Goal: Check status: Check status

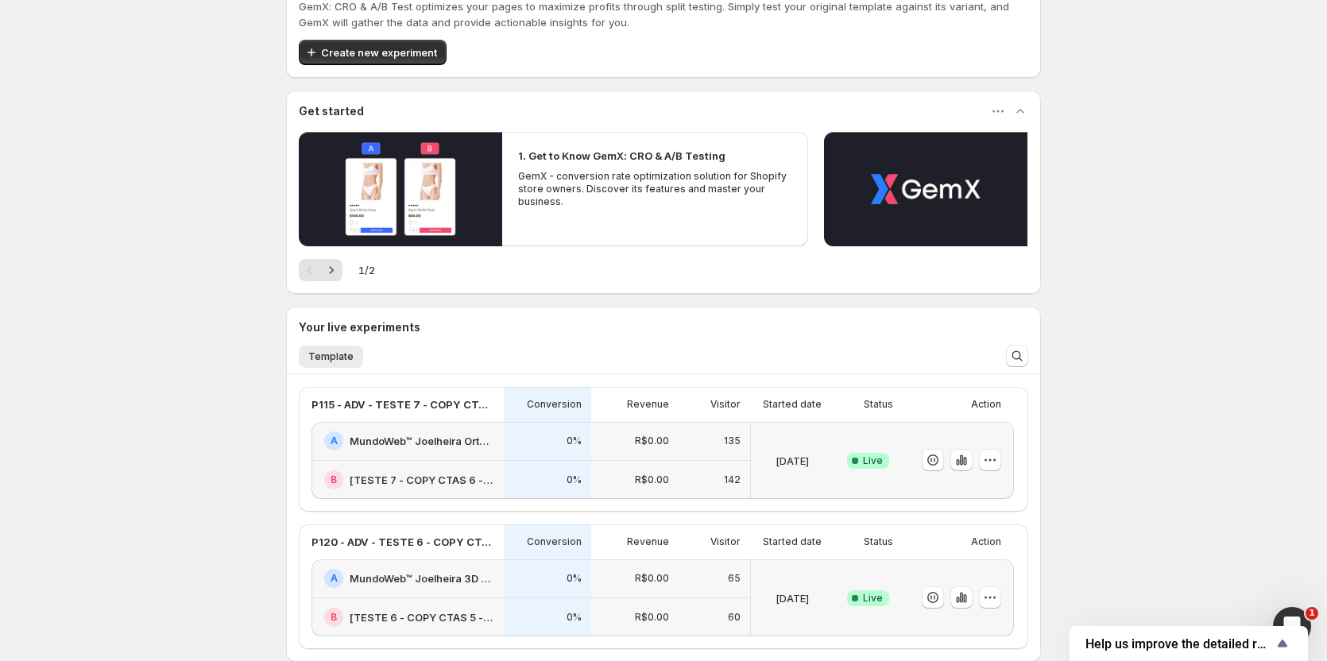
scroll to position [79, 0]
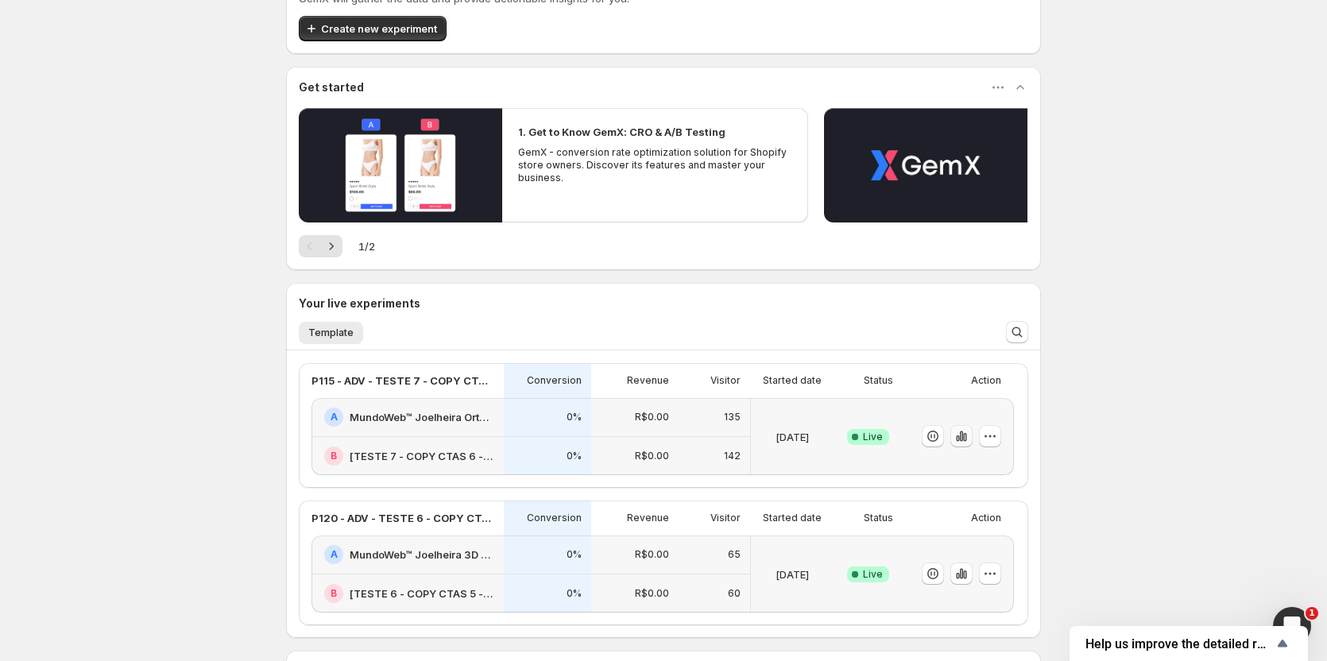
click at [965, 442] on icon "button" at bounding box center [961, 436] width 16 height 16
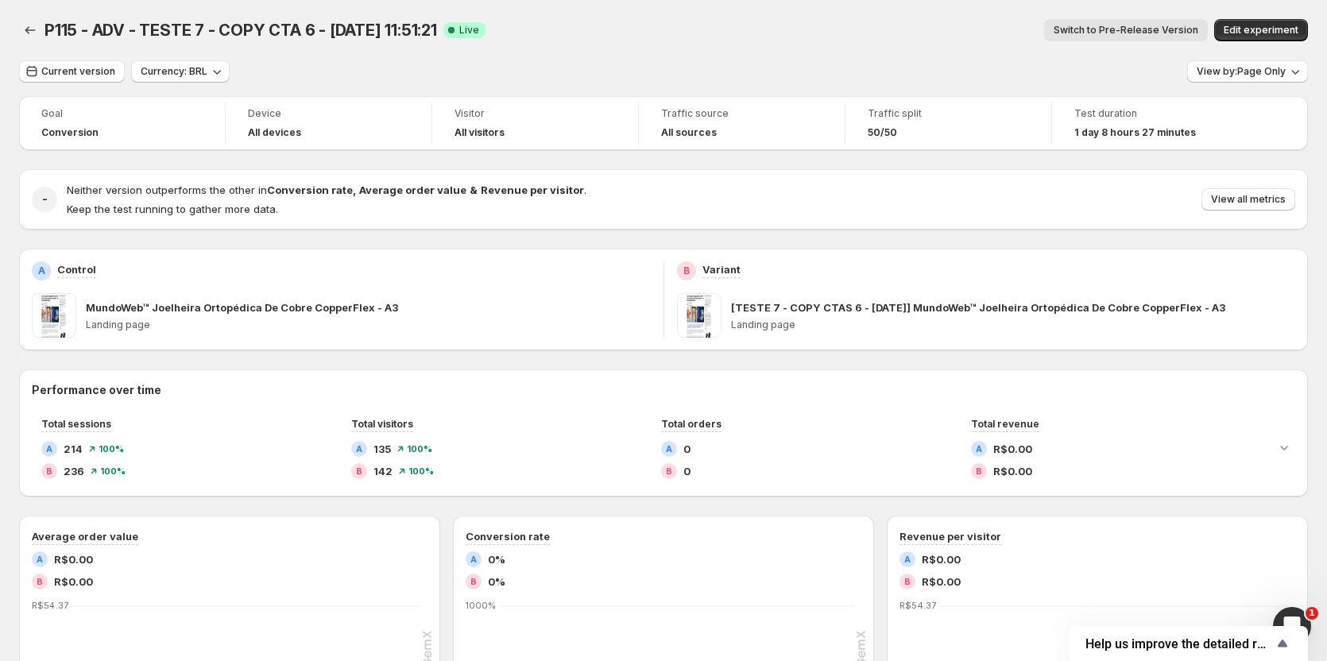
click at [1107, 32] on span "Switch to Pre-Release Version" at bounding box center [1125, 30] width 145 height 13
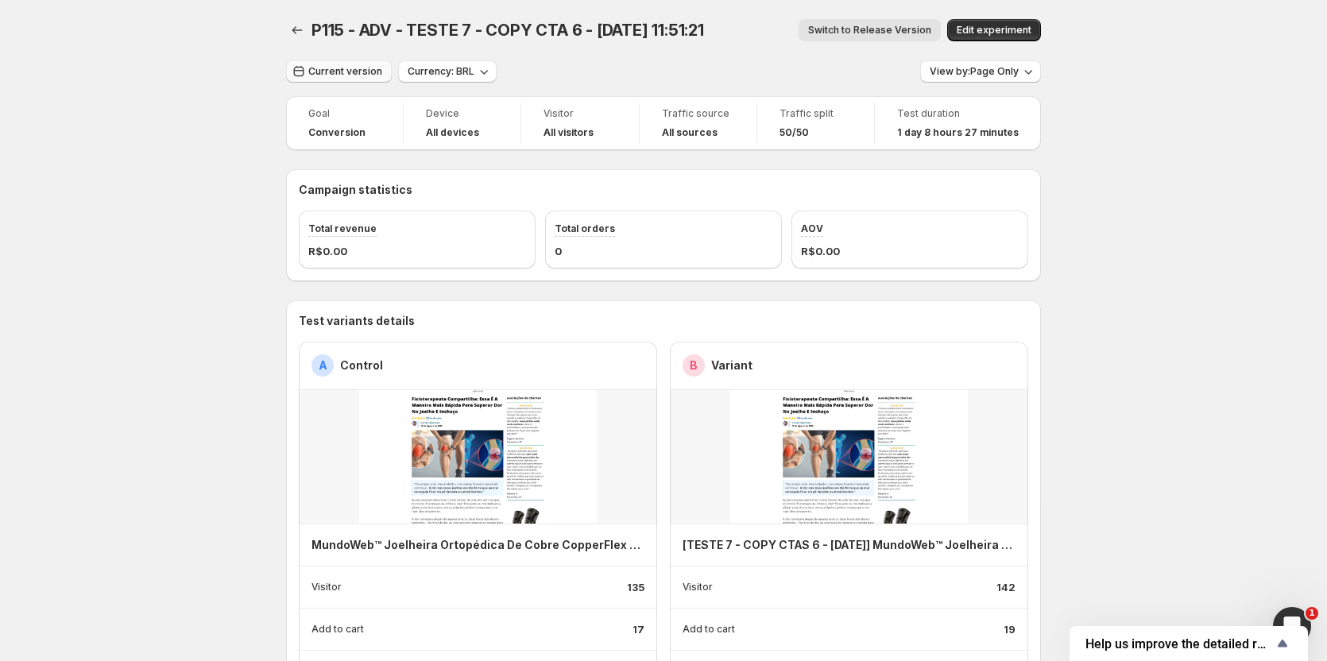
click at [334, 64] on button "Current version" at bounding box center [339, 71] width 106 height 22
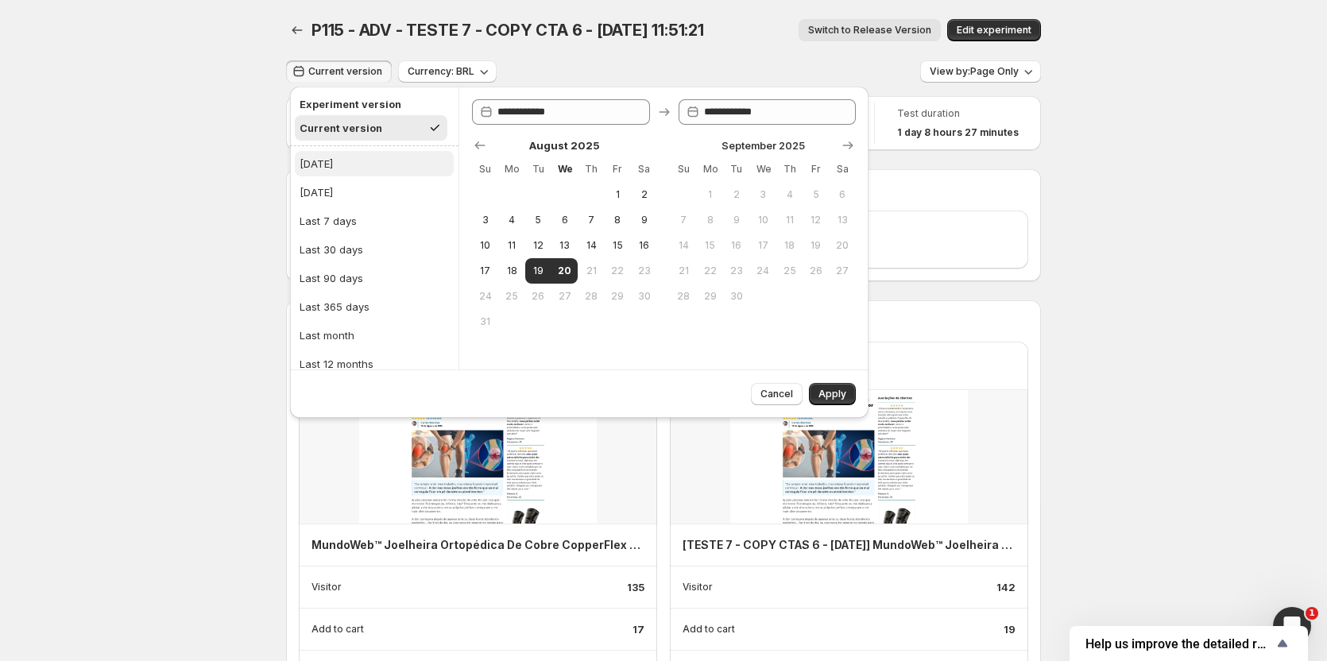
click at [330, 158] on button "[DATE]" at bounding box center [374, 163] width 159 height 25
type input "**********"
click at [851, 401] on button "Apply" at bounding box center [832, 394] width 47 height 22
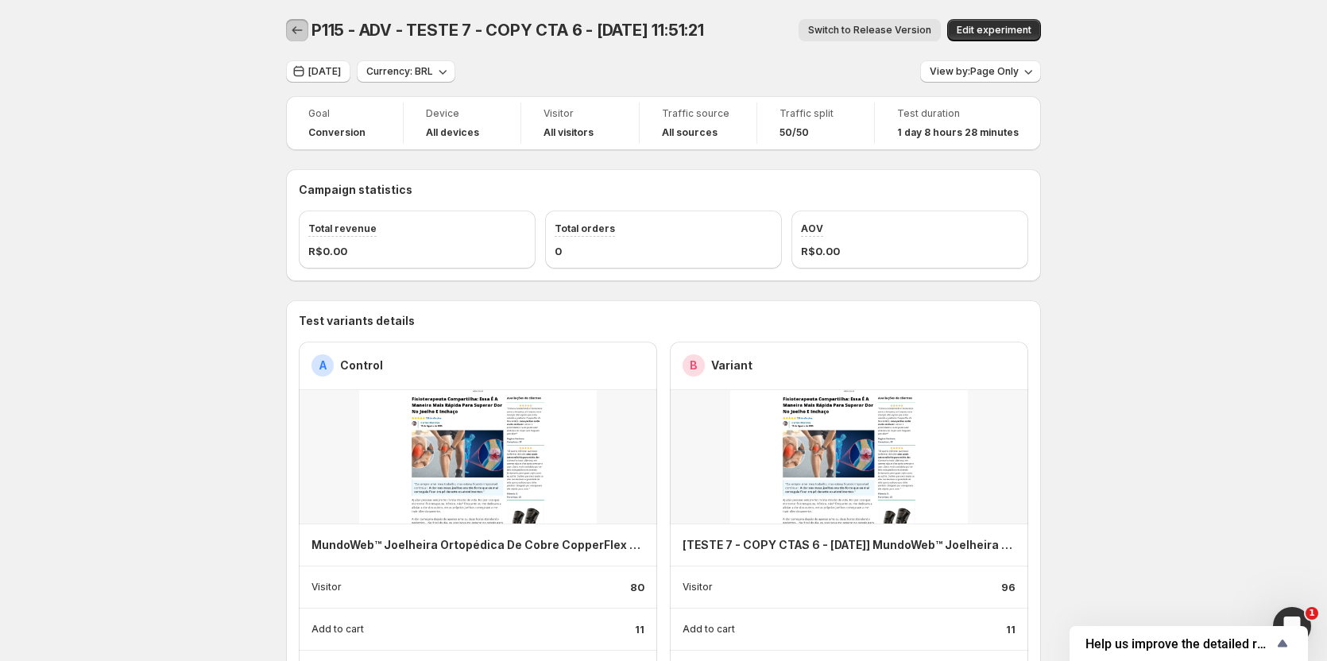
click at [303, 30] on icon "Back" at bounding box center [297, 30] width 16 height 16
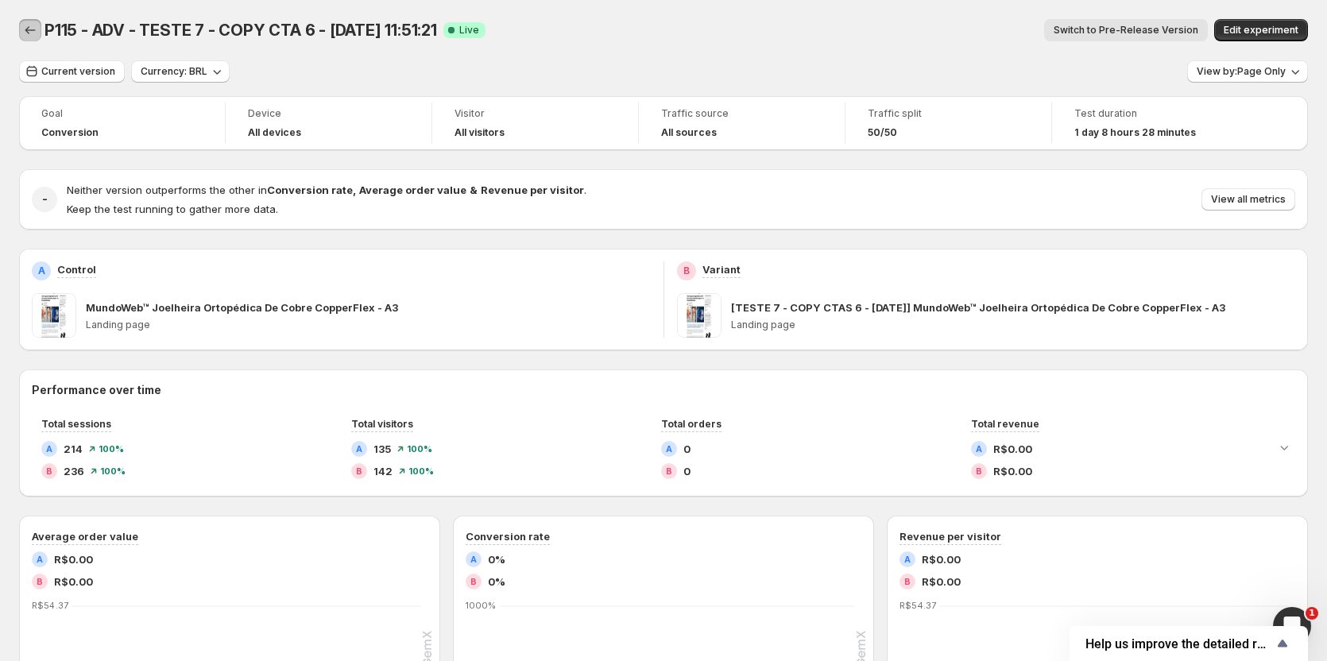
click at [28, 35] on icon "Back" at bounding box center [30, 30] width 16 height 16
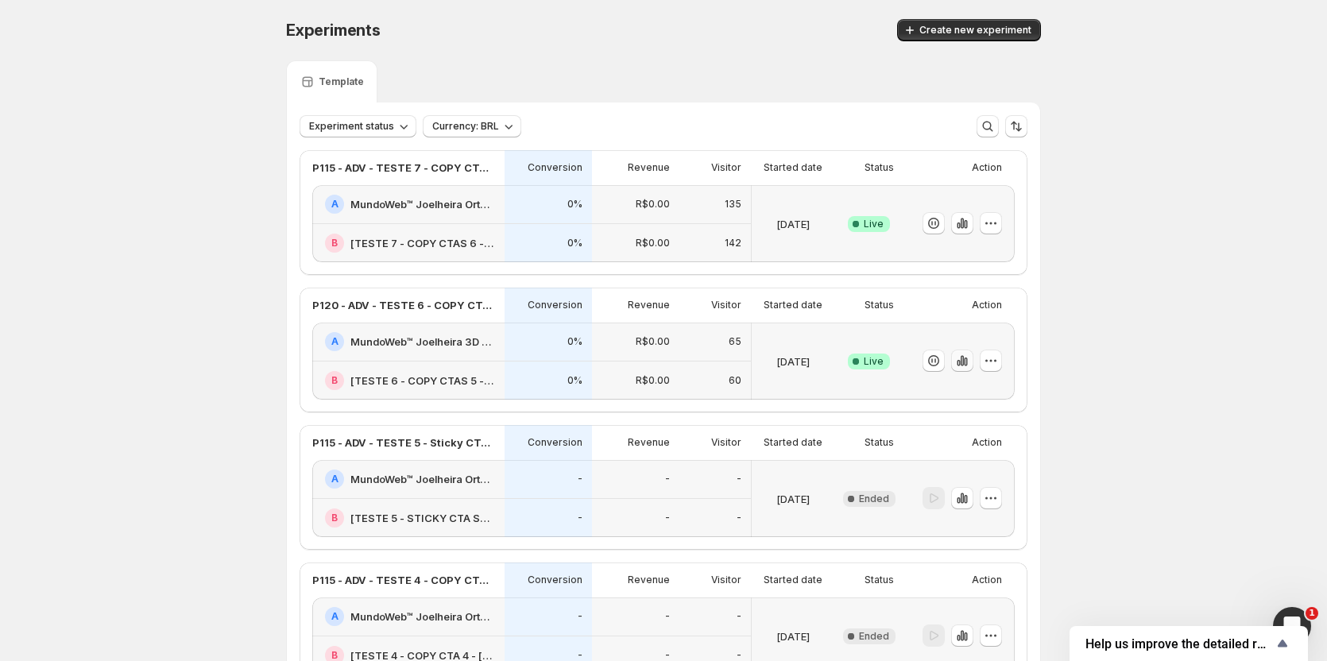
click at [970, 369] on button "button" at bounding box center [962, 361] width 22 height 22
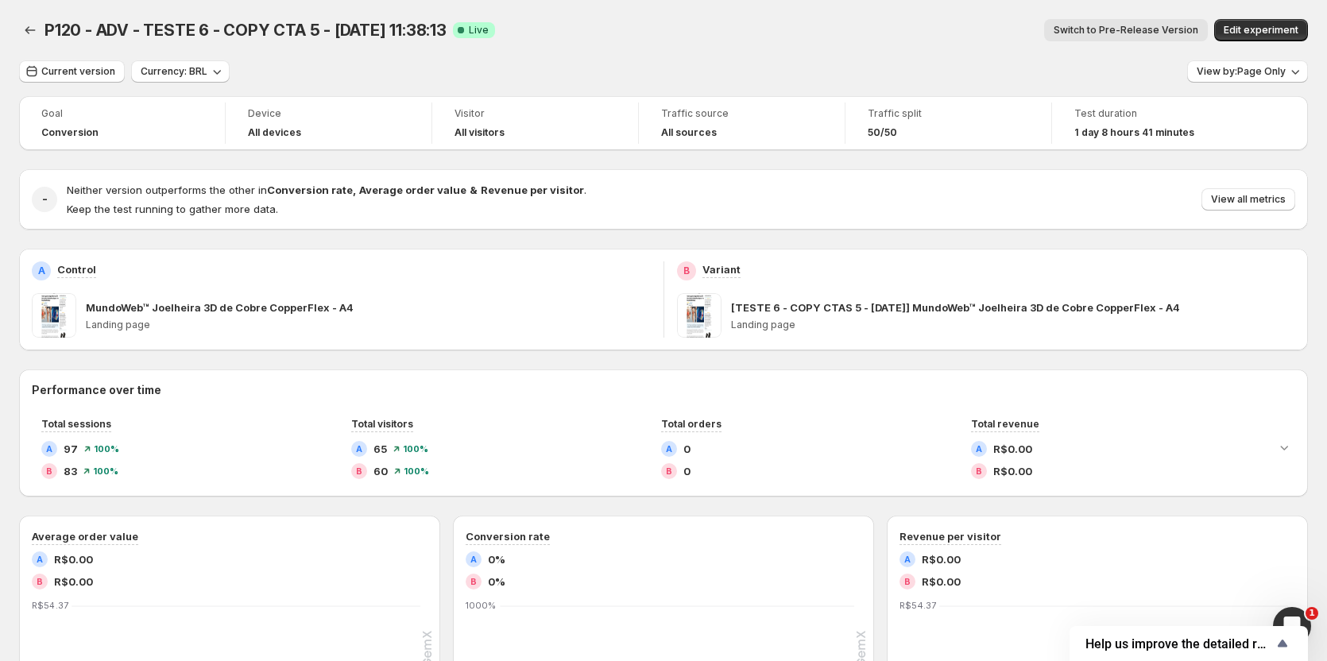
click at [1158, 35] on span "Switch to Pre-Release Version" at bounding box center [1125, 30] width 145 height 13
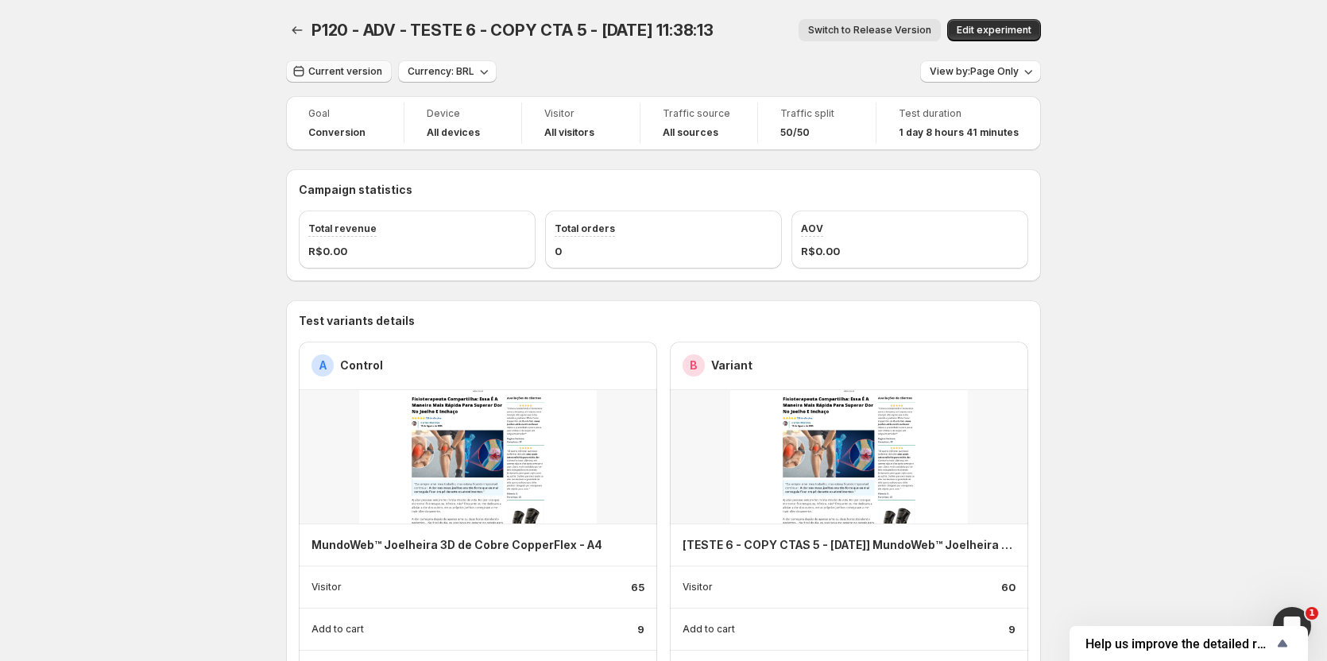
click at [324, 79] on button "Current version" at bounding box center [339, 71] width 106 height 22
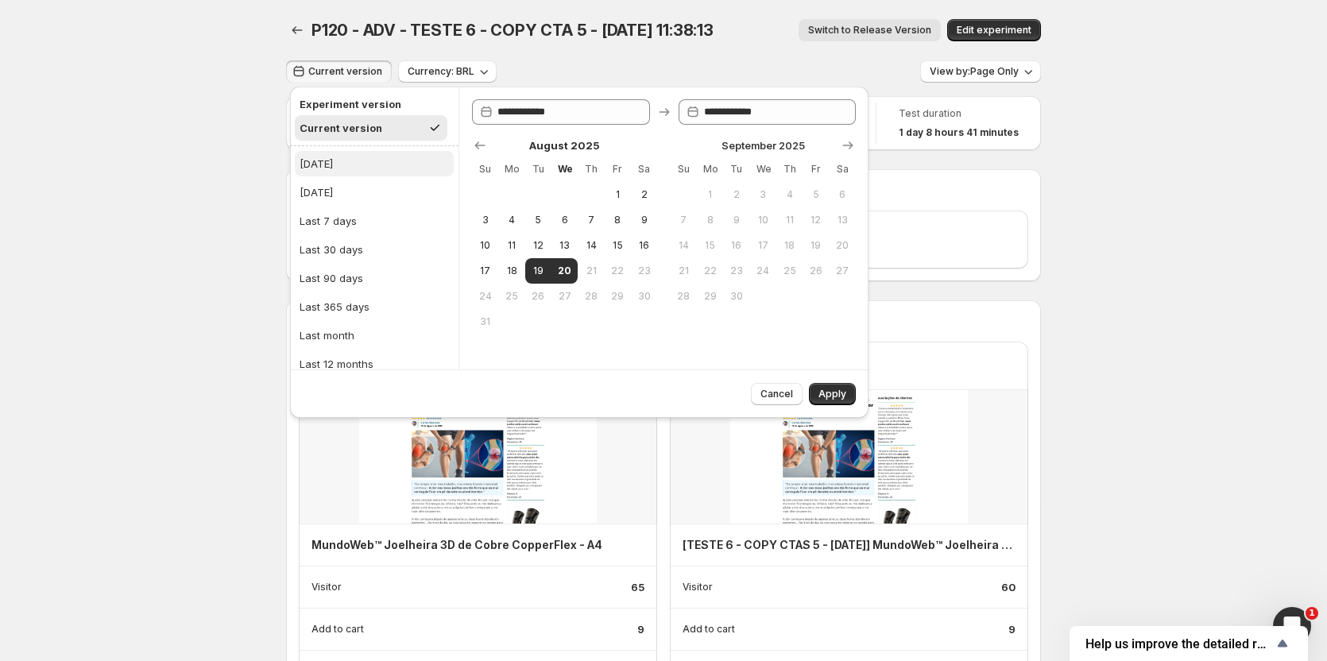
click at [321, 164] on div "[DATE]" at bounding box center [316, 164] width 33 height 16
type input "**********"
click at [843, 392] on span "Apply" at bounding box center [832, 394] width 28 height 13
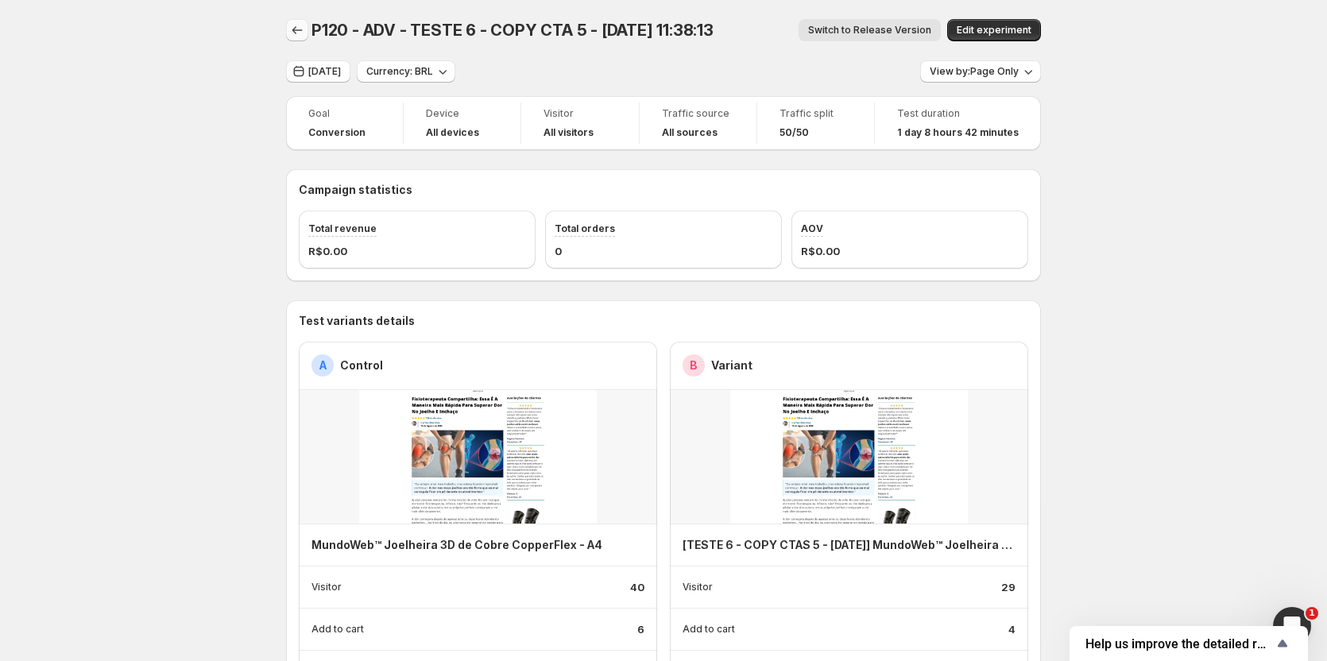
click at [300, 25] on icon "Back" at bounding box center [297, 30] width 16 height 16
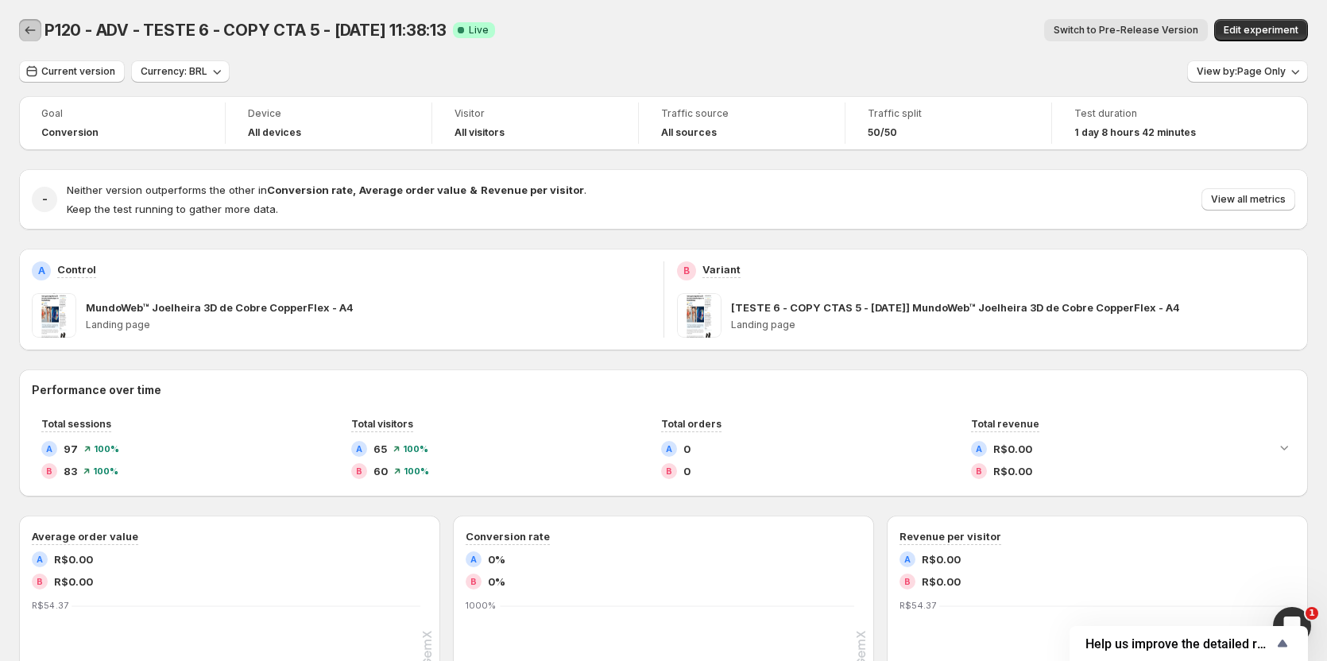
click at [30, 35] on icon "Back" at bounding box center [30, 30] width 16 height 16
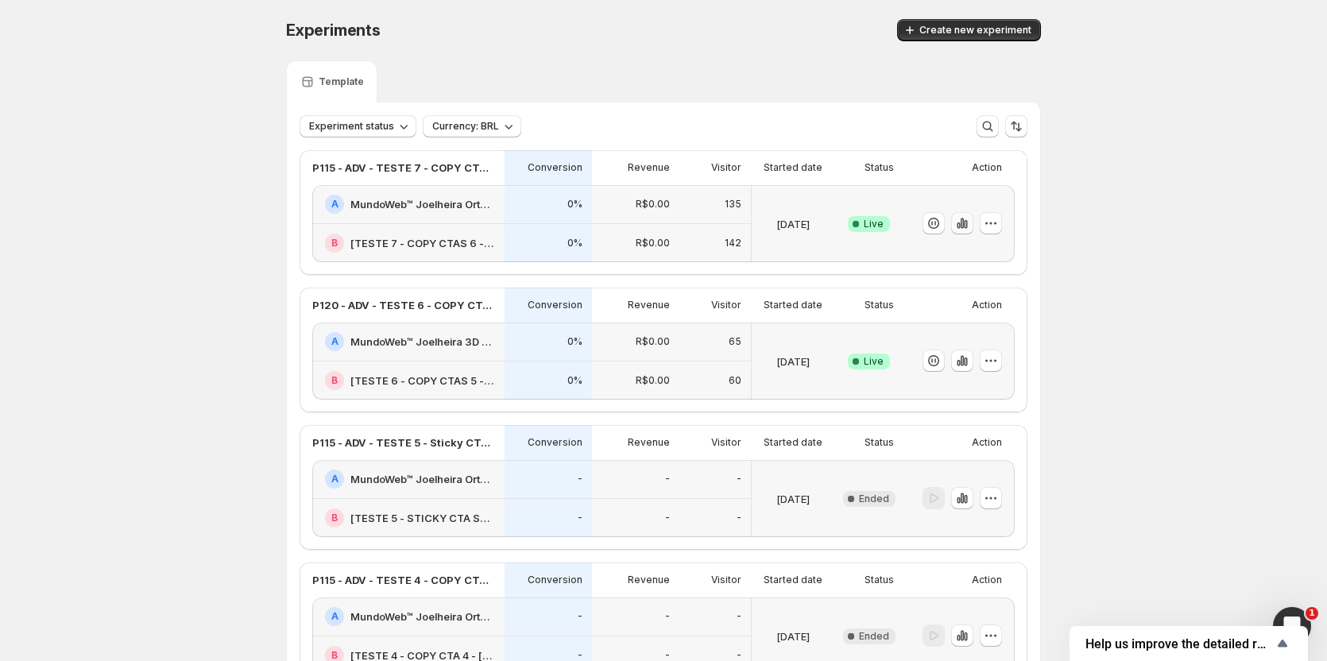
click at [968, 219] on icon "button" at bounding box center [962, 223] width 16 height 16
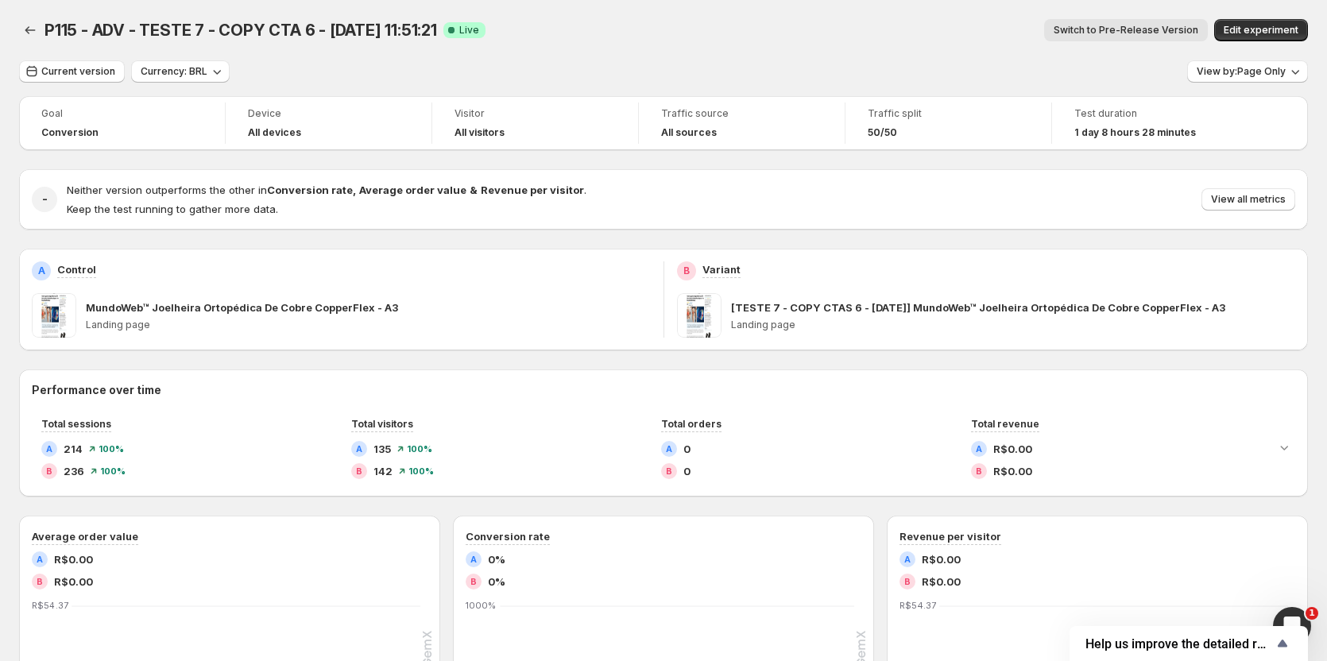
click at [1164, 22] on button "Switch to Pre-Release Version" at bounding box center [1126, 30] width 164 height 22
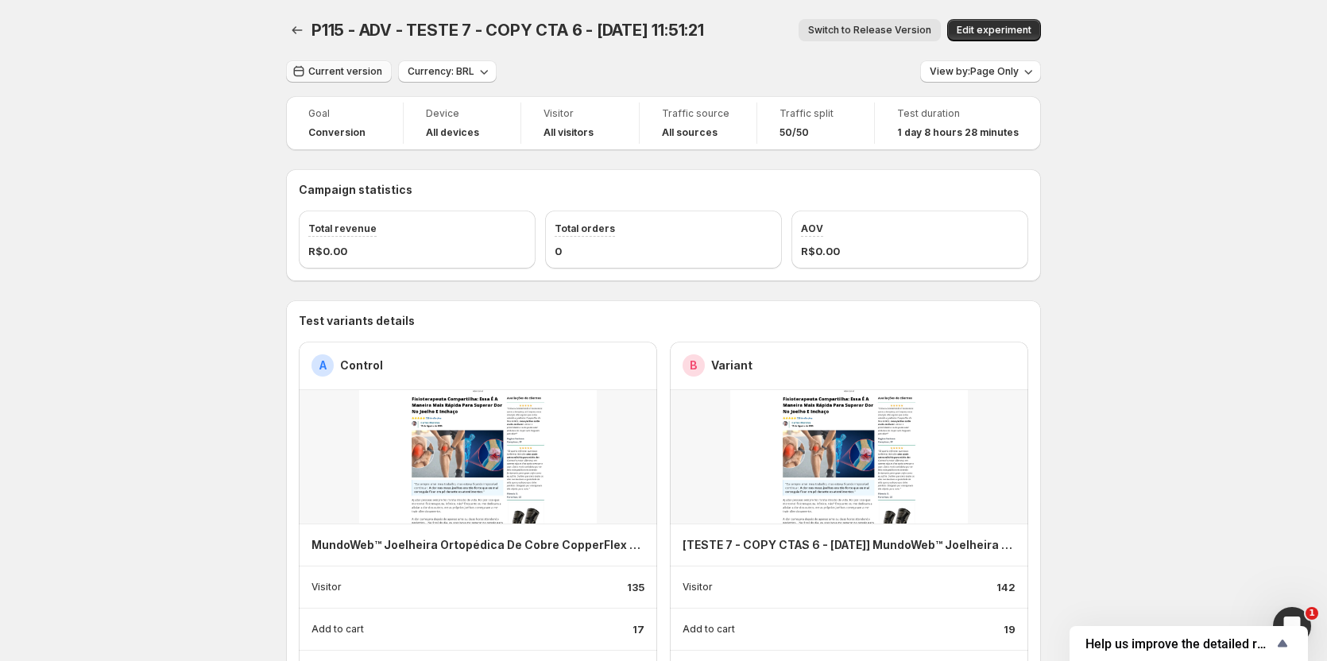
click at [316, 73] on span "Current version" at bounding box center [345, 71] width 74 height 13
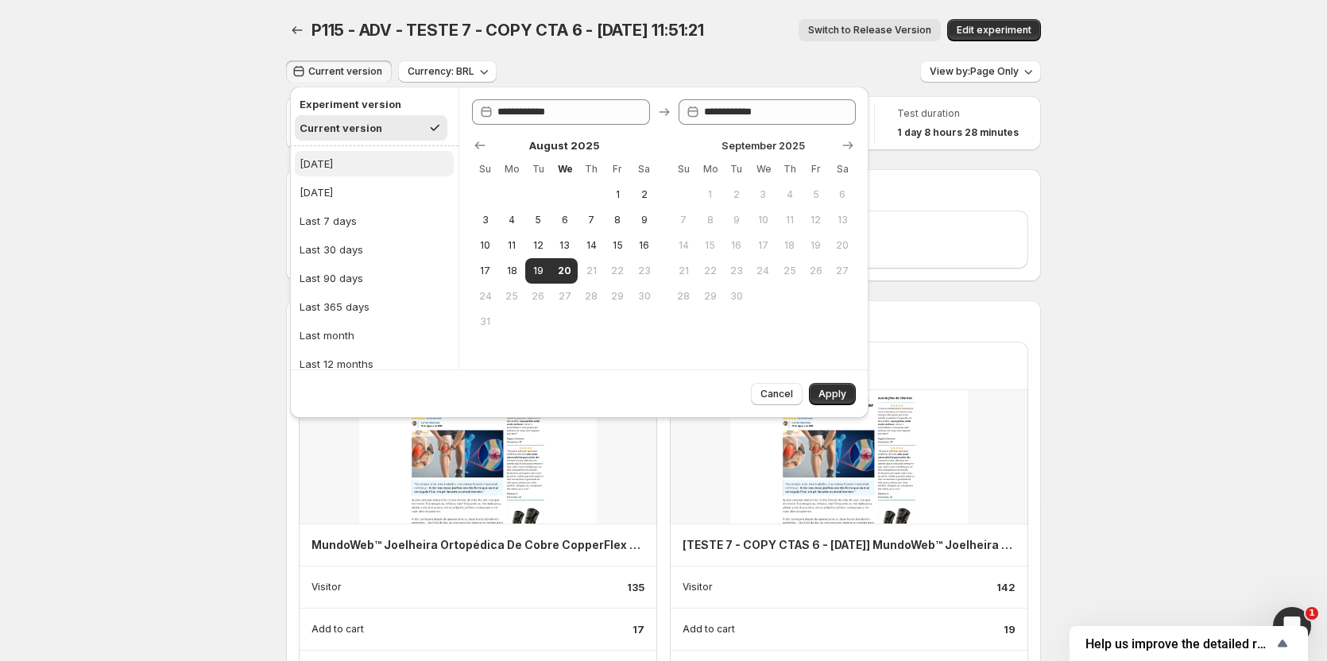
click at [321, 160] on div "[DATE]" at bounding box center [316, 164] width 33 height 16
type input "**********"
click at [812, 388] on button "Apply" at bounding box center [832, 394] width 47 height 22
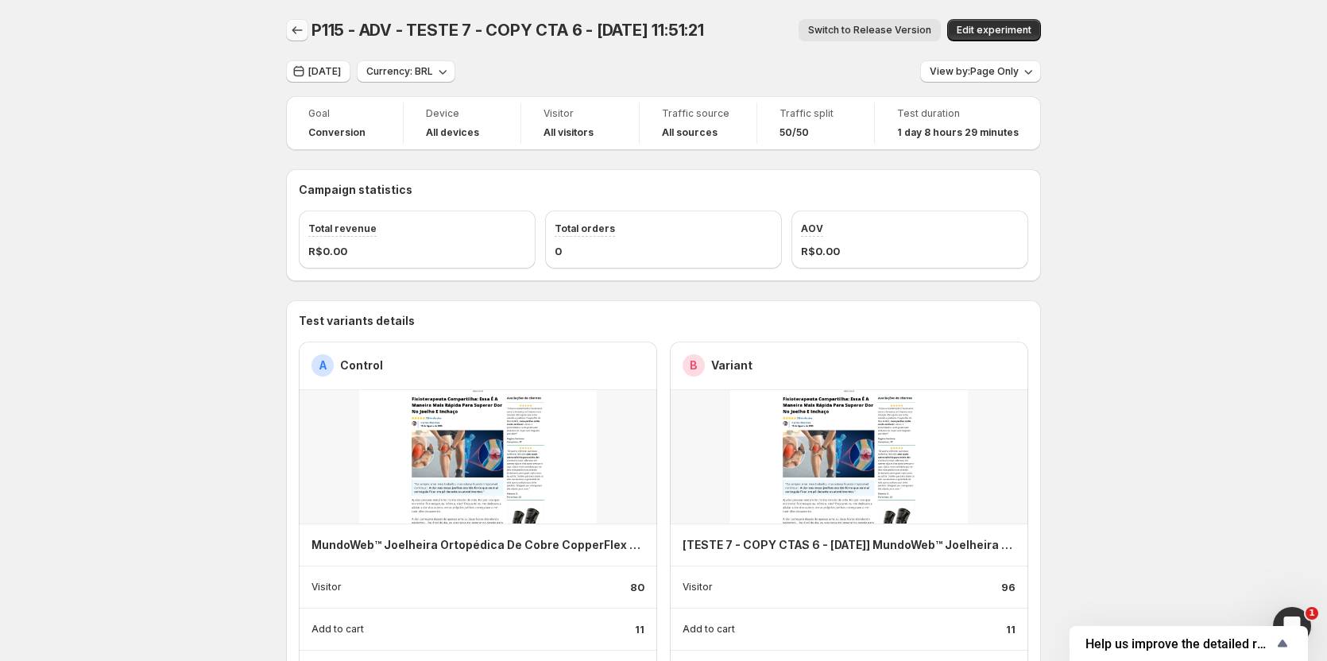
click at [295, 33] on icon "Back" at bounding box center [297, 30] width 16 height 16
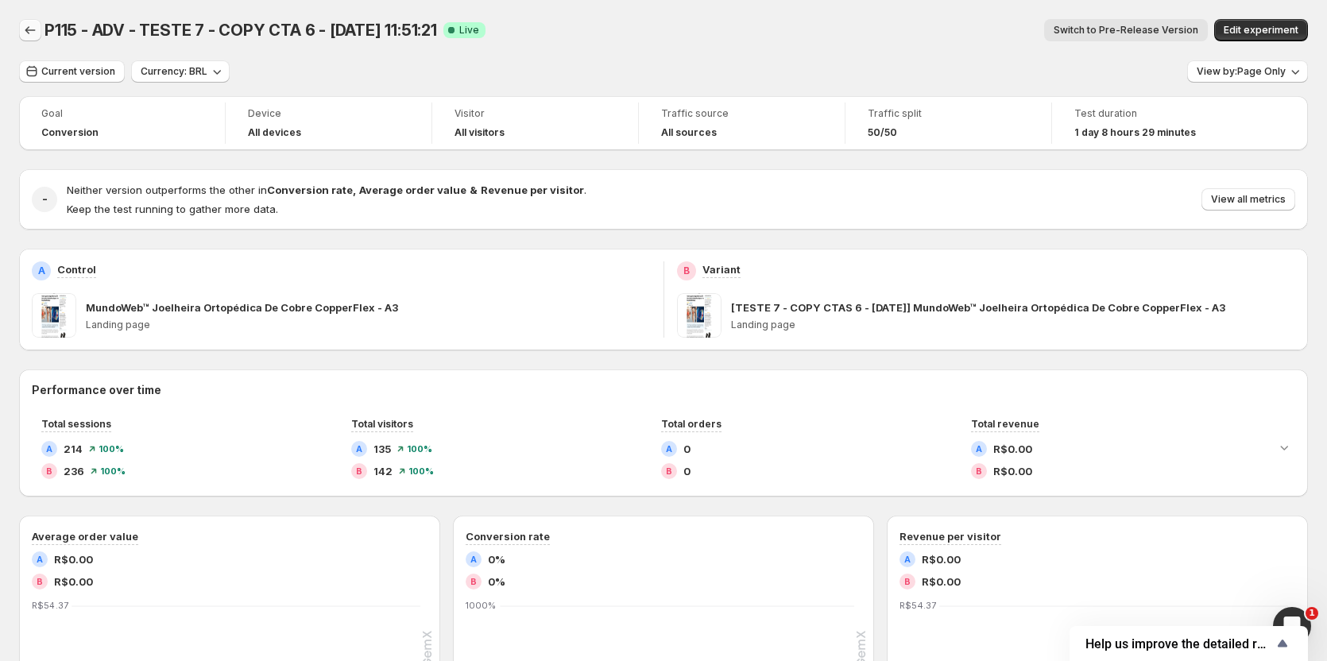
click at [21, 33] on button "Back" at bounding box center [30, 30] width 22 height 22
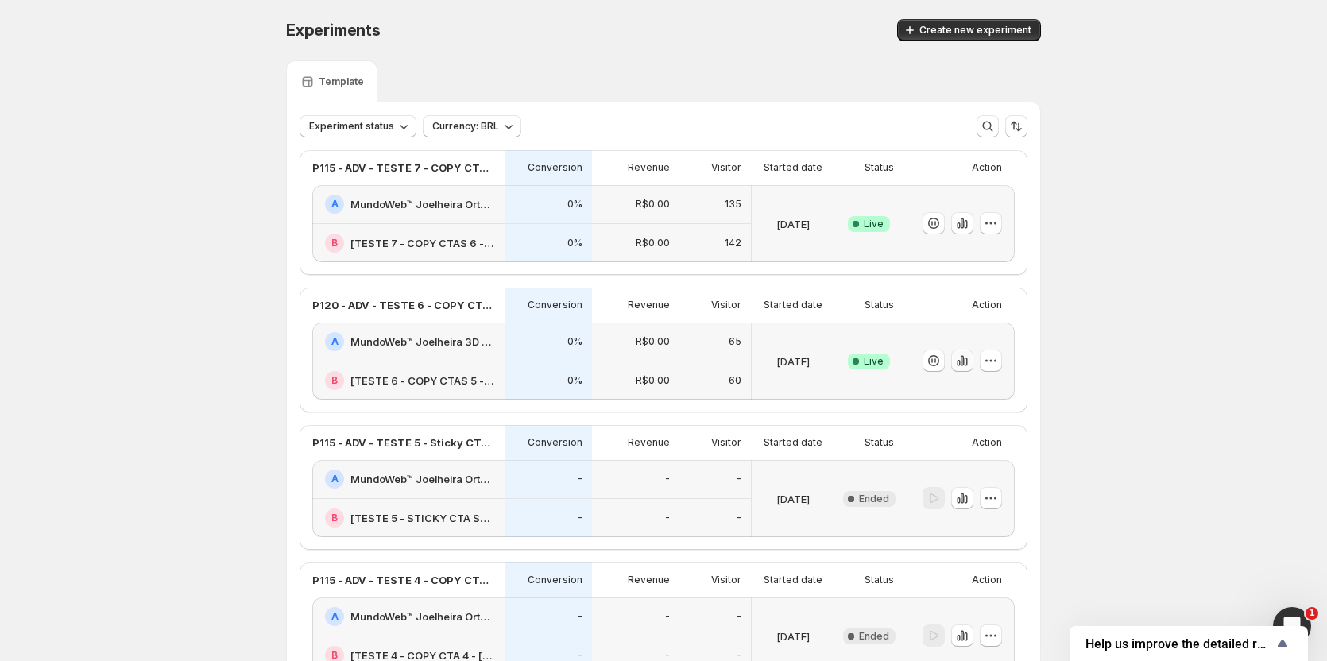
click at [964, 362] on icon "button" at bounding box center [961, 361] width 3 height 10
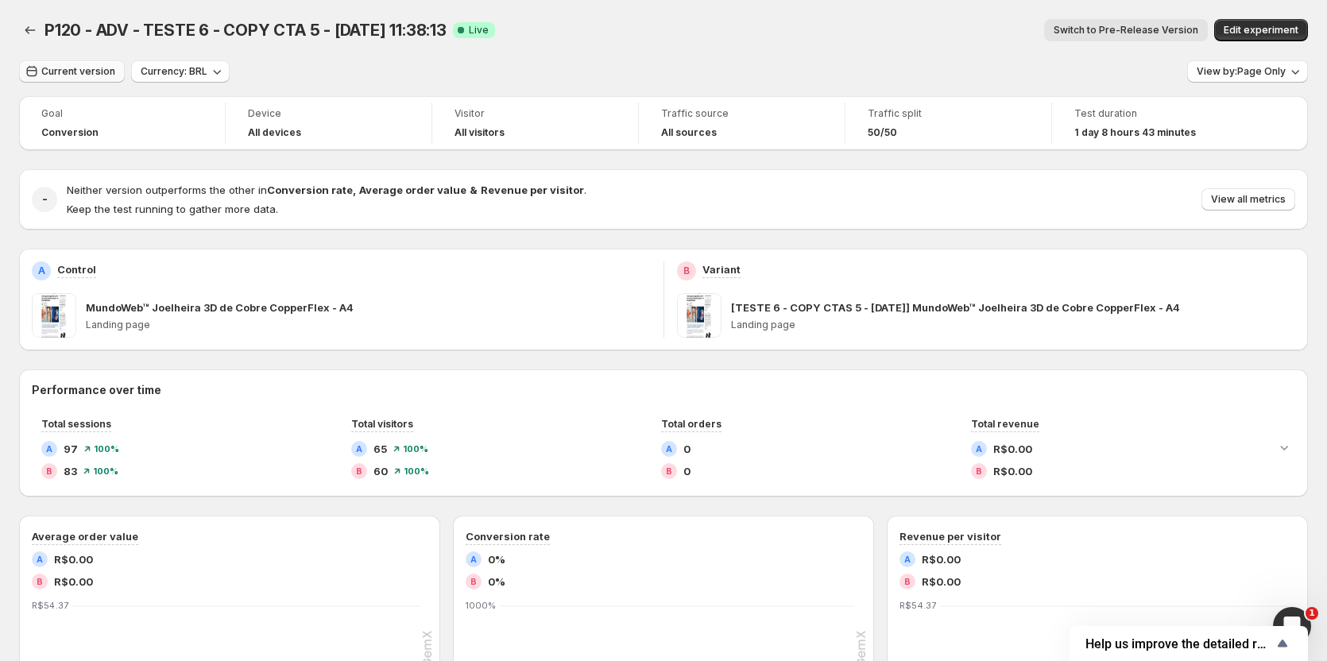
click at [83, 62] on button "Current version" at bounding box center [72, 71] width 106 height 22
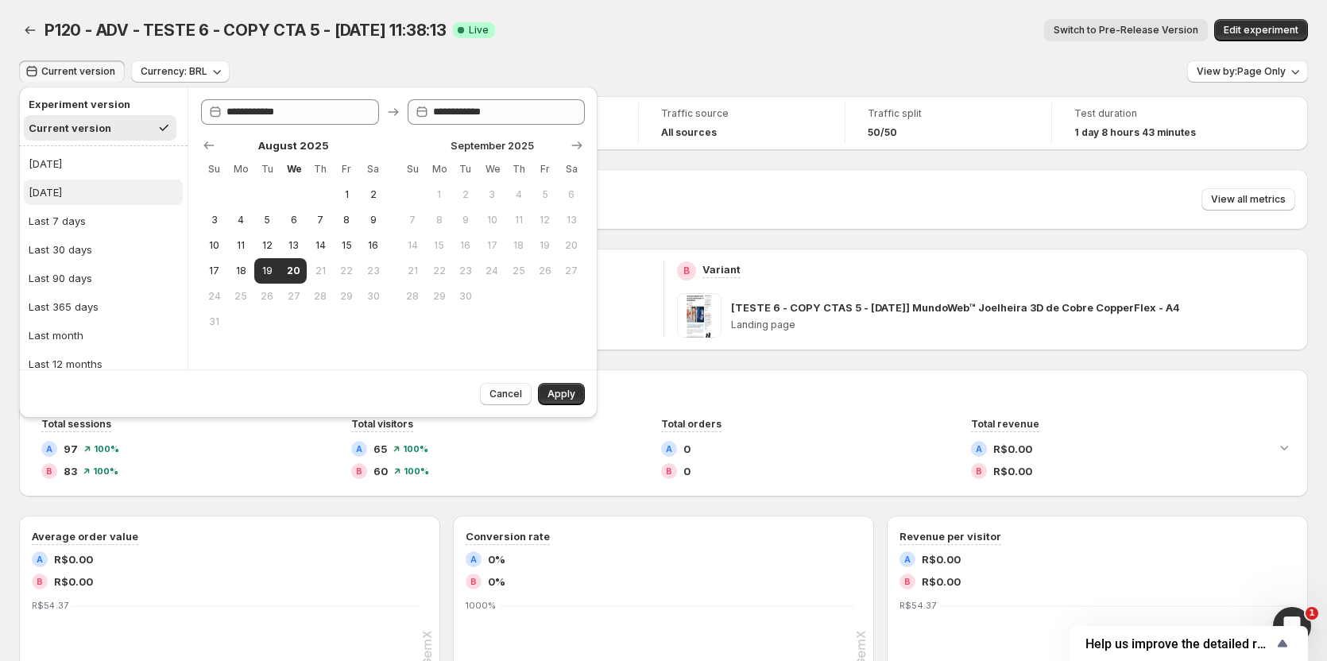
click at [58, 196] on div "[DATE]" at bounding box center [45, 192] width 33 height 16
type input "**********"
click at [563, 389] on span "Apply" at bounding box center [561, 394] width 28 height 13
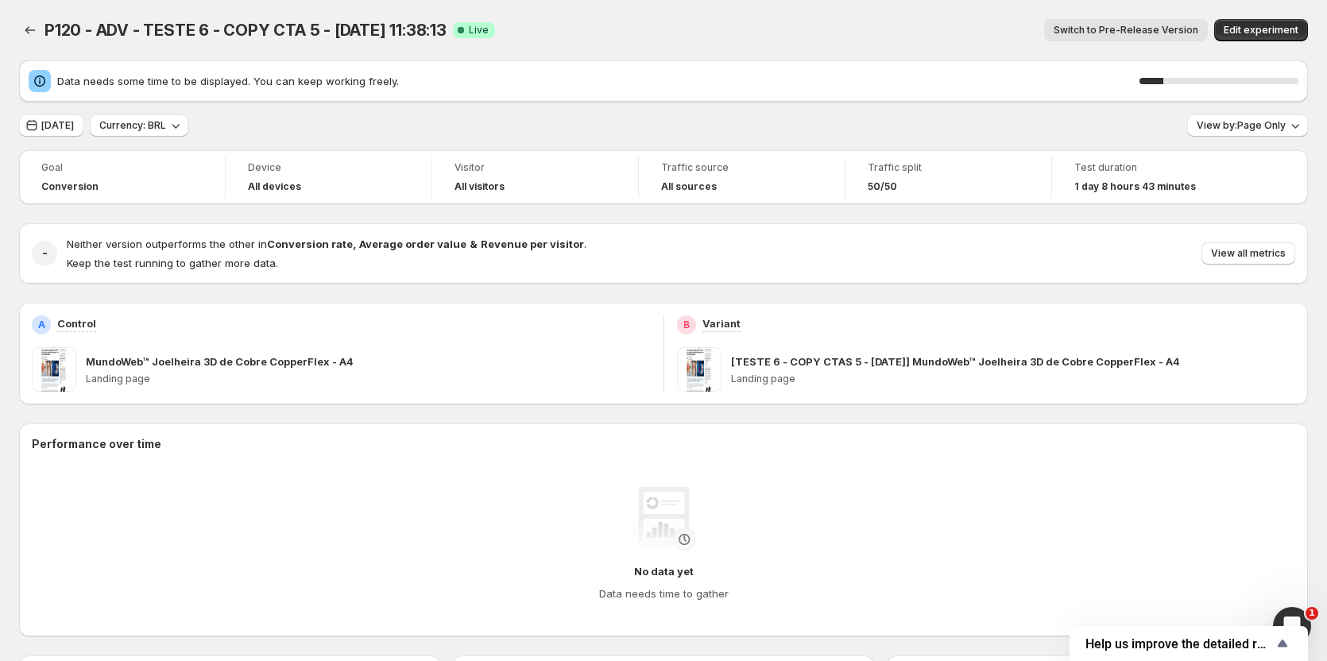
click at [1175, 33] on span "Switch to Pre-Release Version" at bounding box center [1125, 30] width 145 height 13
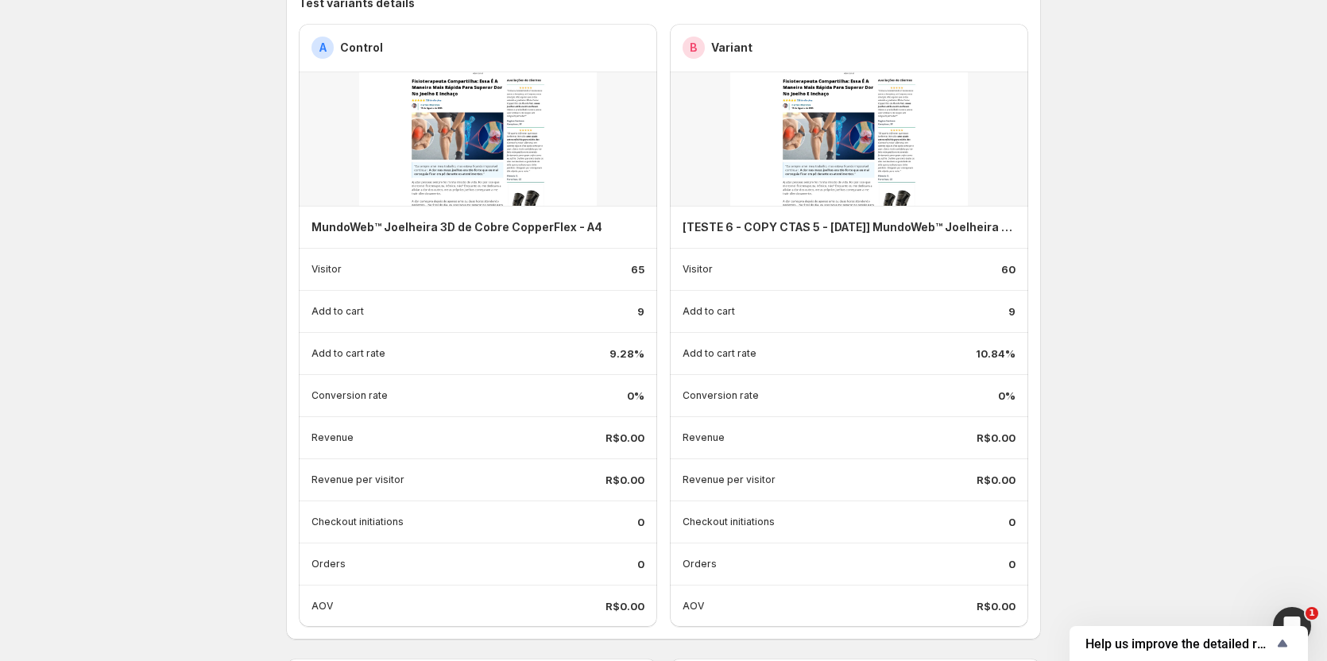
scroll to position [794, 0]
